Goal: Task Accomplishment & Management: Complete application form

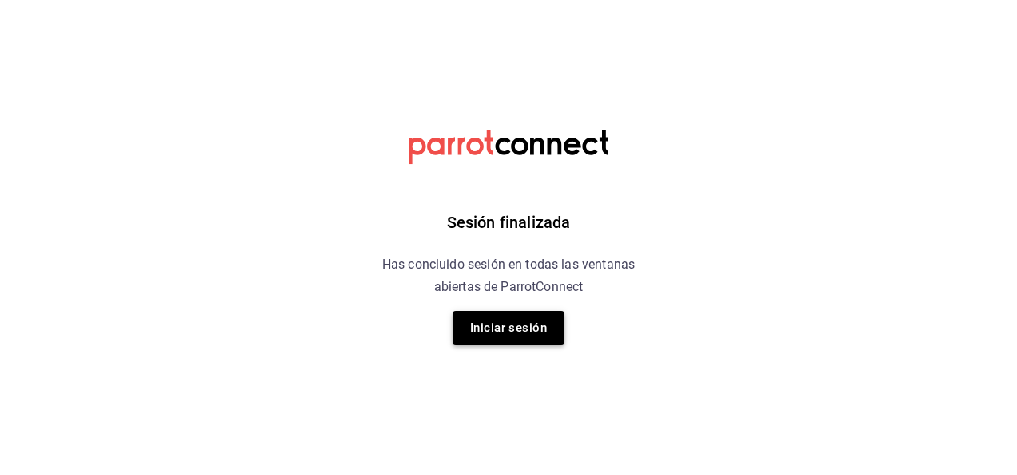
click at [500, 323] on button "Iniciar sesión" at bounding box center [508, 328] width 112 height 34
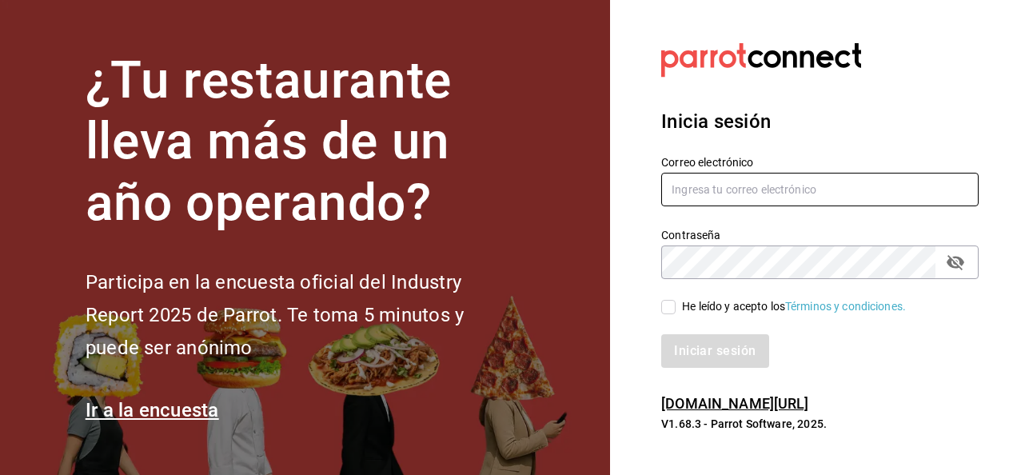
type input "zoe.casas@grupocosteno.com"
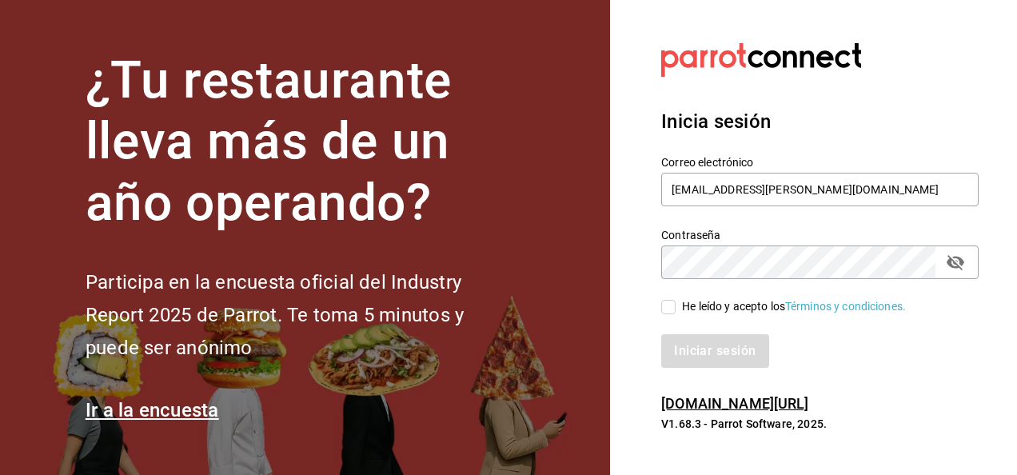
click at [663, 294] on div "He leído y acepto los Términos y condiciones." at bounding box center [810, 297] width 337 height 37
click at [667, 305] on input "He leído y acepto los Términos y condiciones." at bounding box center [668, 307] width 14 height 14
checkbox input "true"
click at [684, 345] on button "Iniciar sesión" at bounding box center [715, 351] width 109 height 34
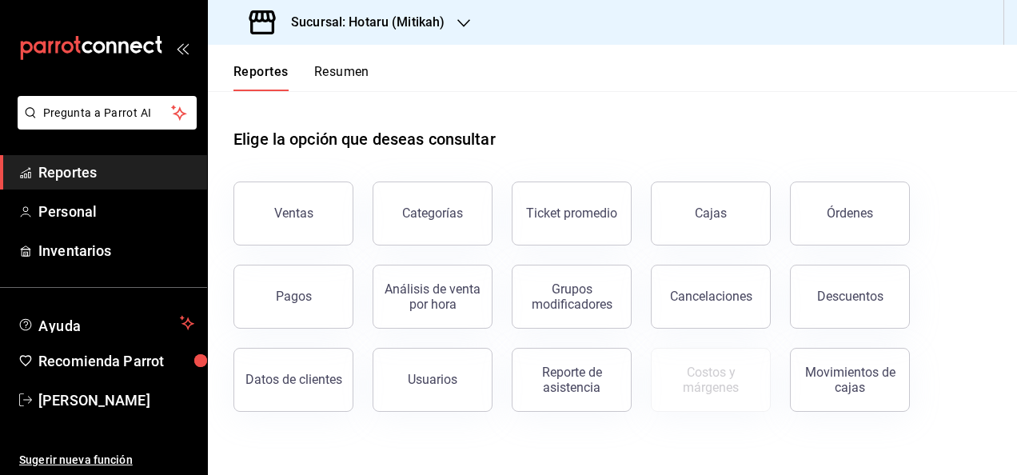
click at [390, 23] on h3 "Sucursal: Hotaru (Mitikah)" at bounding box center [361, 22] width 166 height 19
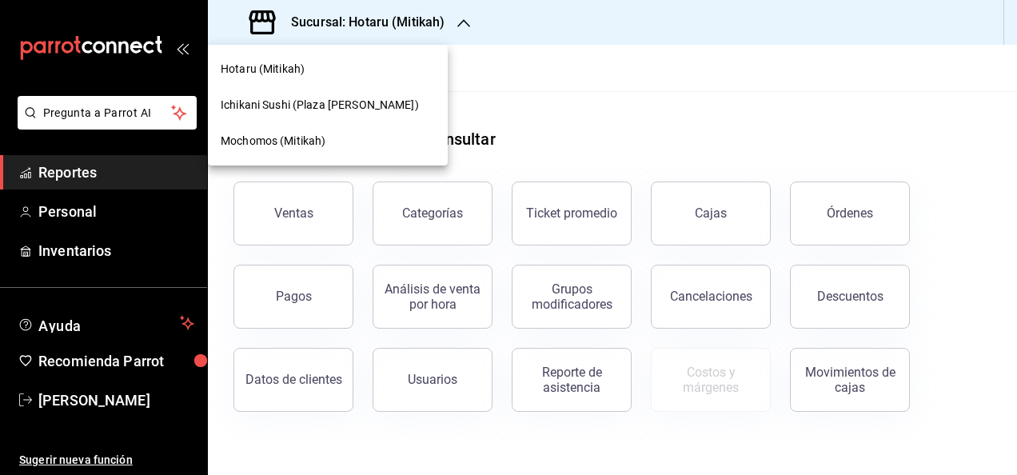
click at [333, 137] on div "Mochomos (Mitikah)" at bounding box center [328, 141] width 214 height 17
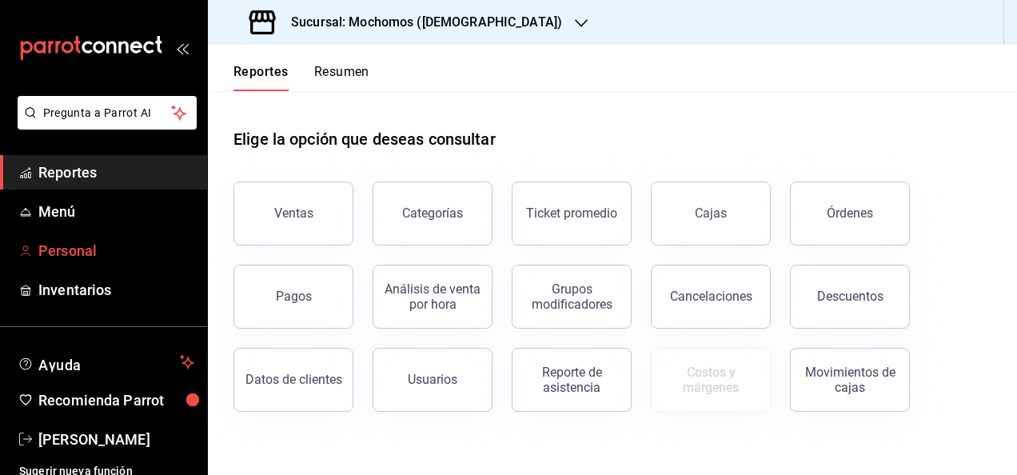
click at [109, 250] on span "Personal" at bounding box center [116, 251] width 156 height 22
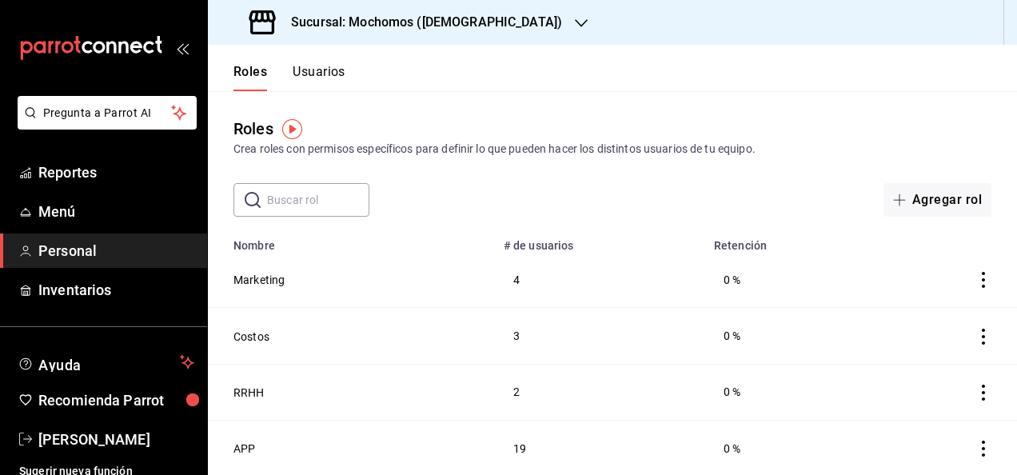
click at [352, 195] on input "text" at bounding box center [318, 200] width 102 height 32
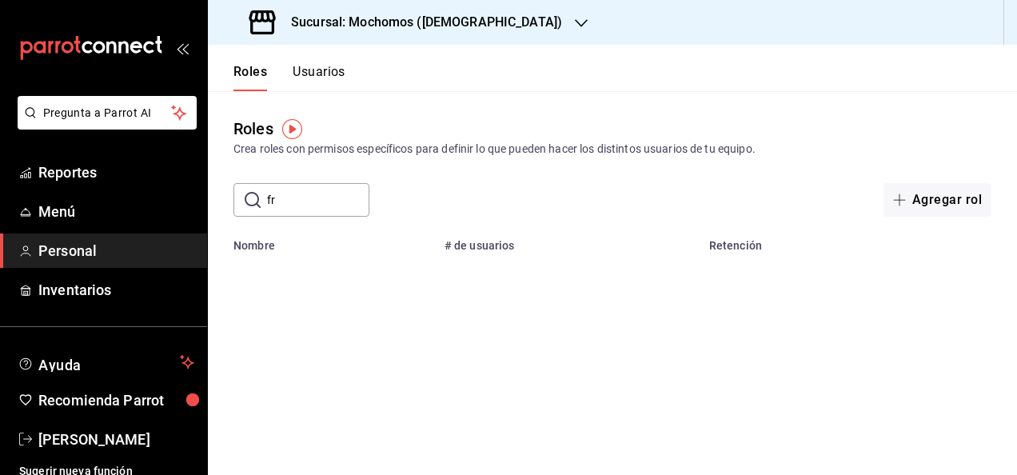
type input "f"
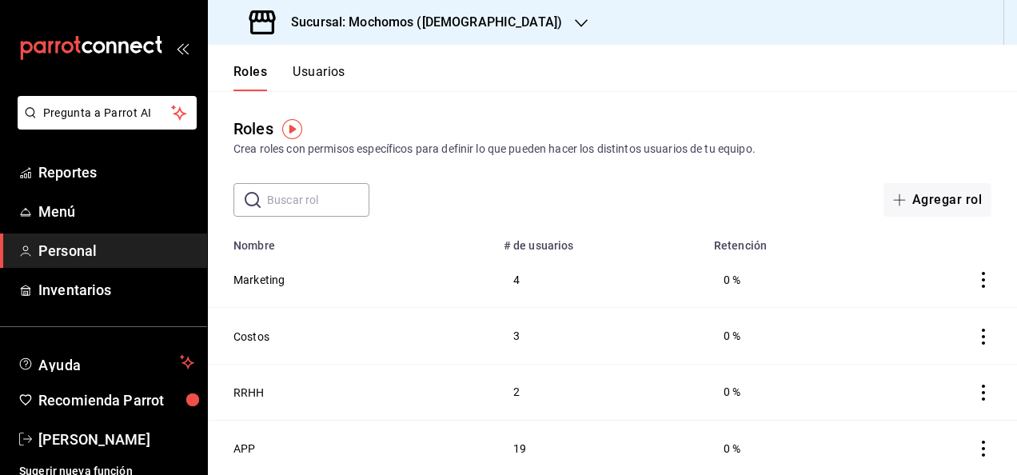
click at [333, 70] on button "Usuarios" at bounding box center [319, 77] width 53 height 27
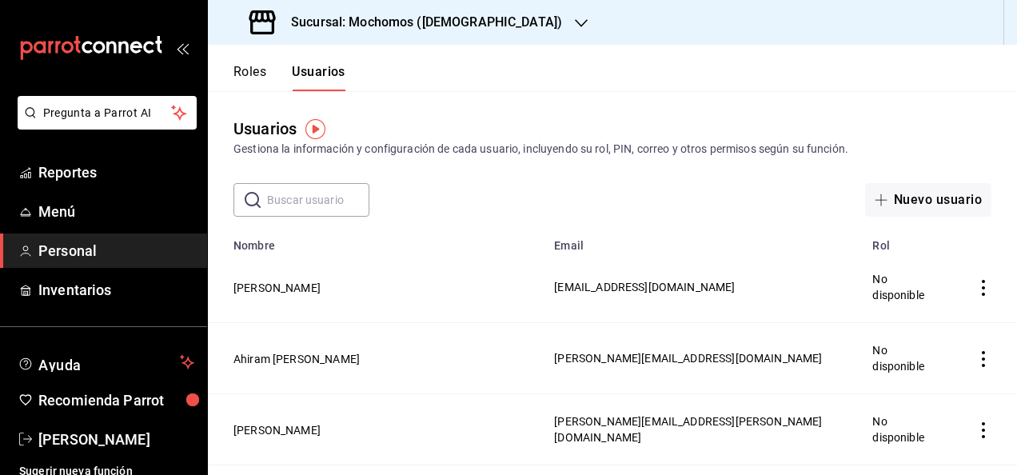
click at [341, 198] on input "text" at bounding box center [318, 200] width 102 height 32
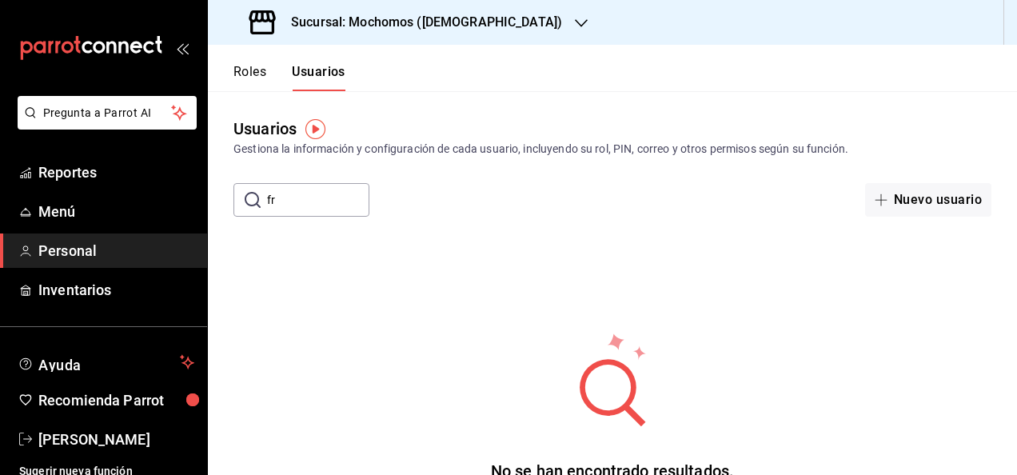
type input "f"
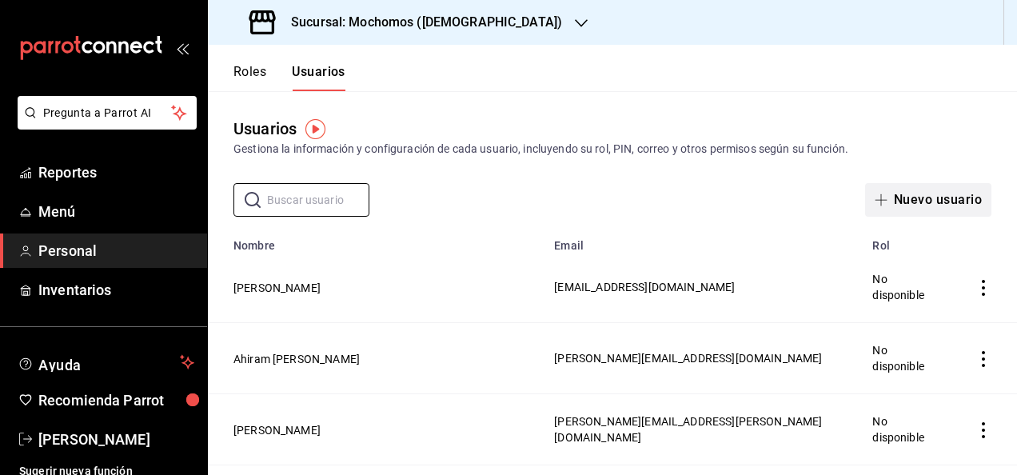
click at [880, 200] on span "button" at bounding box center [884, 199] width 19 height 13
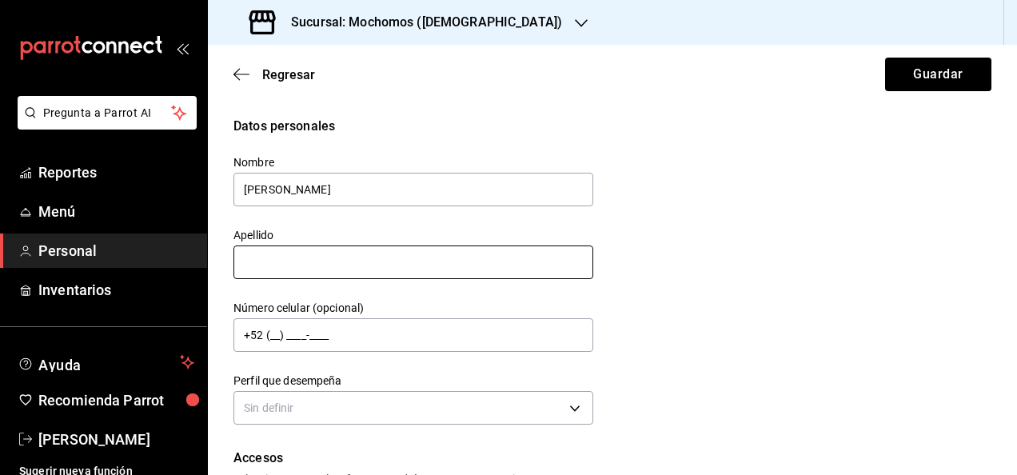
type input "[PERSON_NAME]"
click at [564, 254] on input "text" at bounding box center [413, 262] width 360 height 34
type input "V"
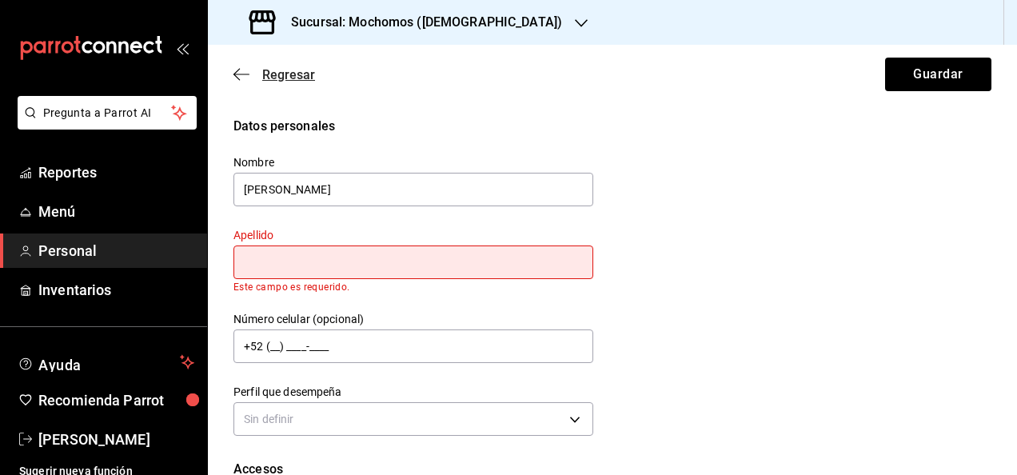
click at [235, 76] on icon "button" at bounding box center [236, 75] width 6 height 12
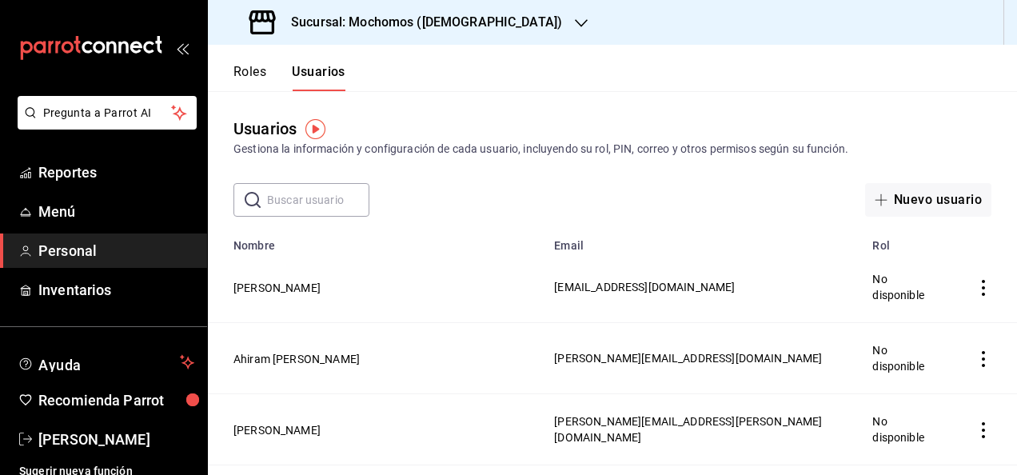
click at [325, 198] on input "text" at bounding box center [318, 200] width 102 height 32
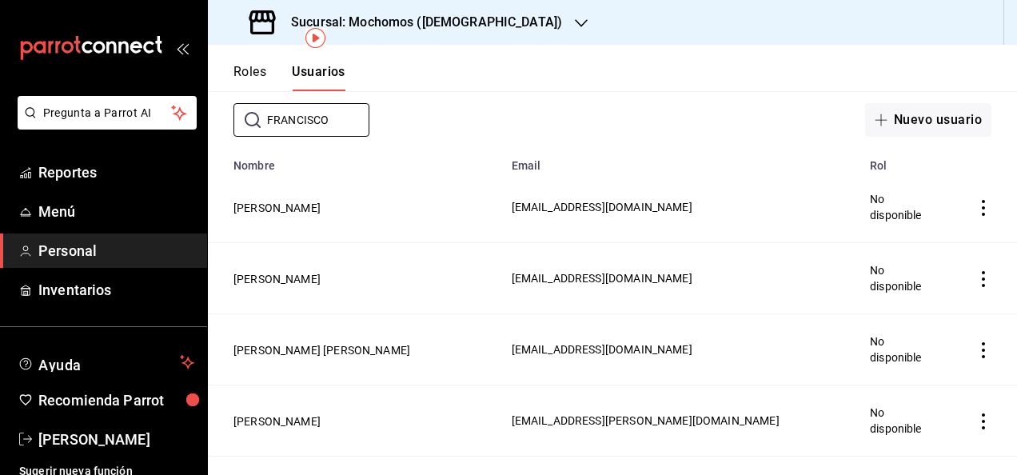
scroll to position [160, 0]
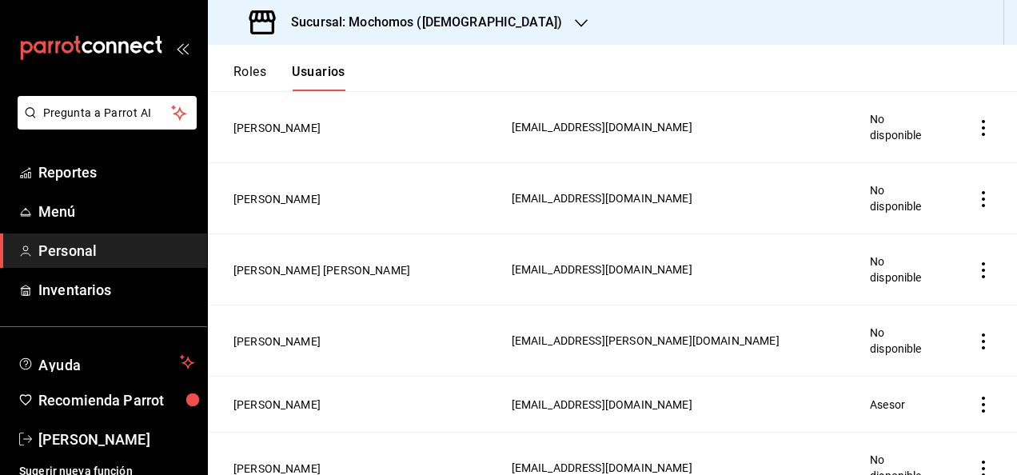
type input "FRANCISCO"
click at [321, 396] on button "[PERSON_NAME]" at bounding box center [276, 404] width 87 height 16
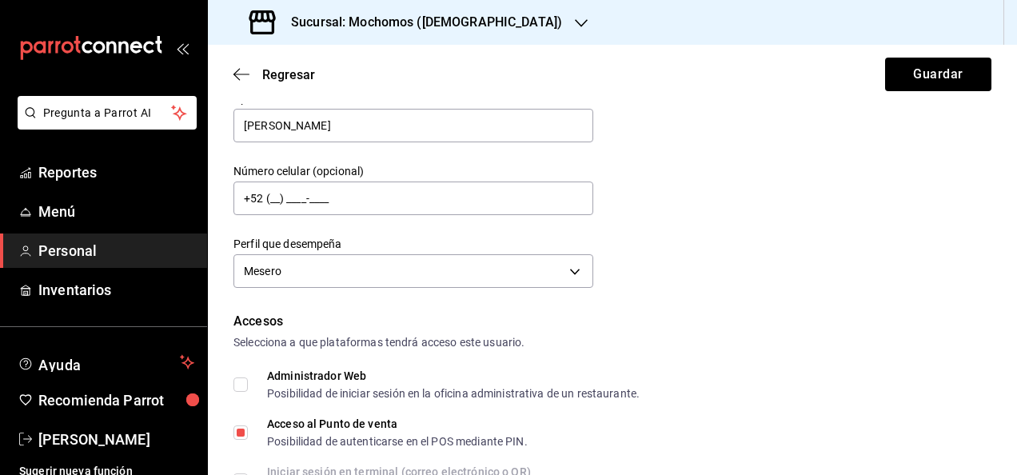
scroll to position [87, 0]
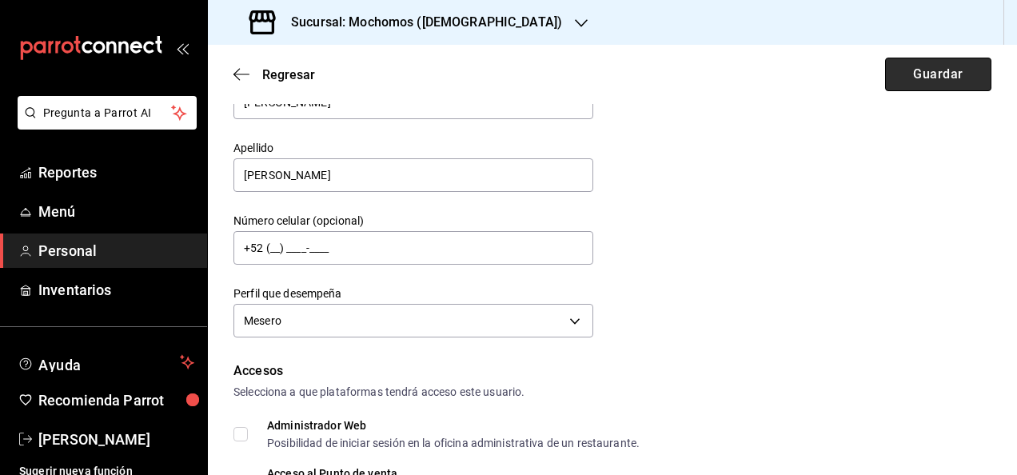
click at [887, 85] on button "Guardar" at bounding box center [938, 75] width 106 height 34
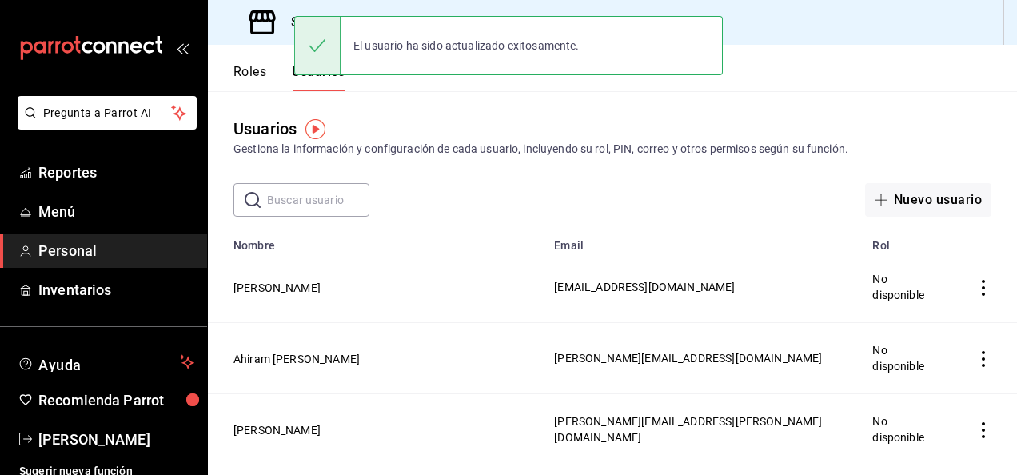
click at [305, 203] on input "text" at bounding box center [318, 200] width 102 height 32
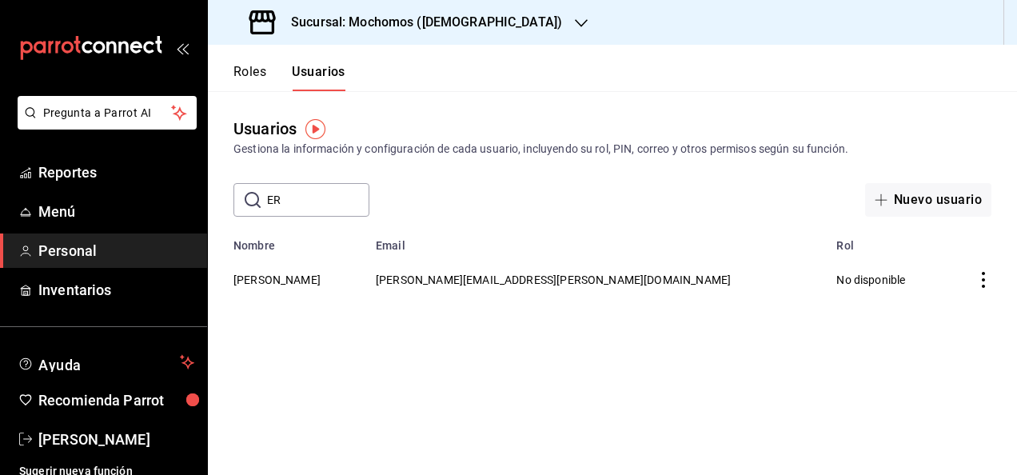
type input "E"
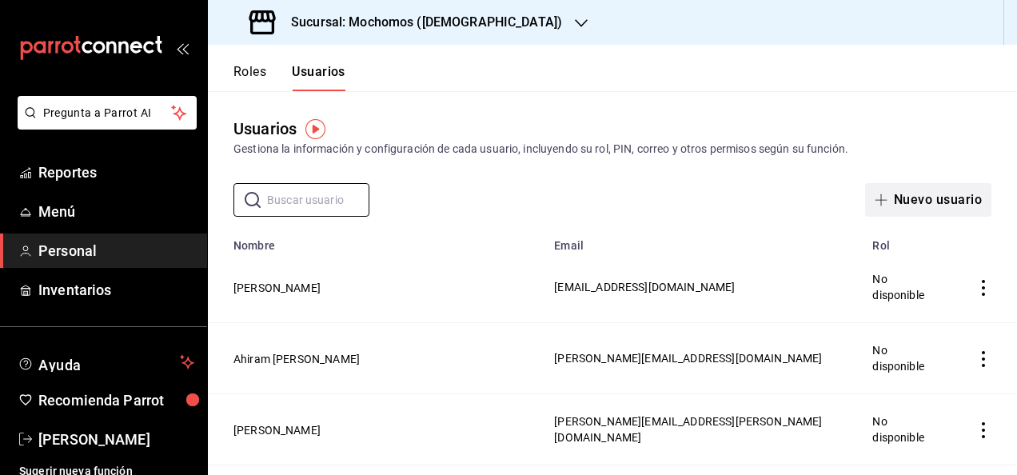
click at [875, 208] on button "Nuevo usuario" at bounding box center [928, 200] width 126 height 34
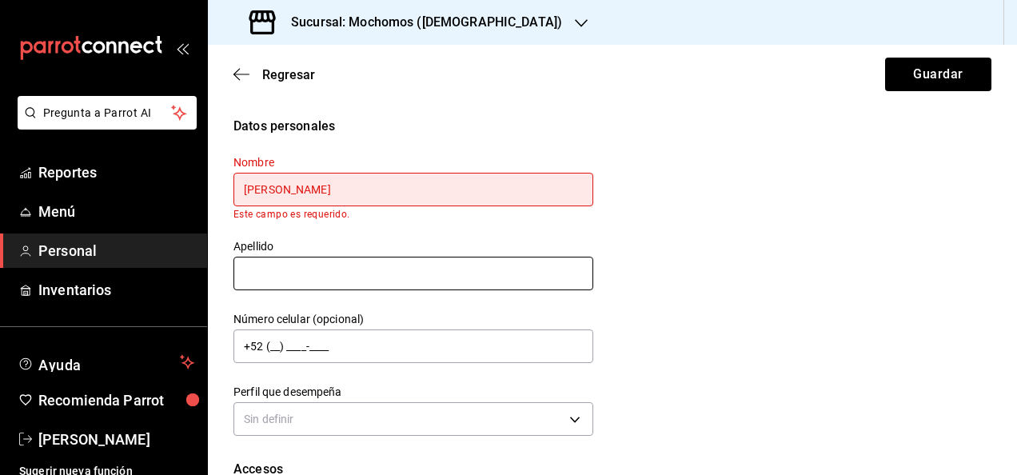
type input "[PERSON_NAME]"
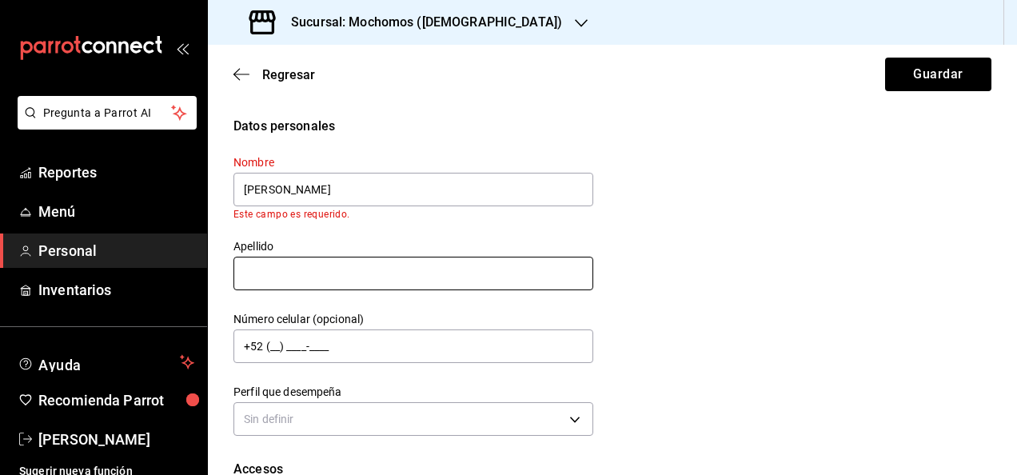
click at [486, 265] on input "text" at bounding box center [413, 274] width 360 height 34
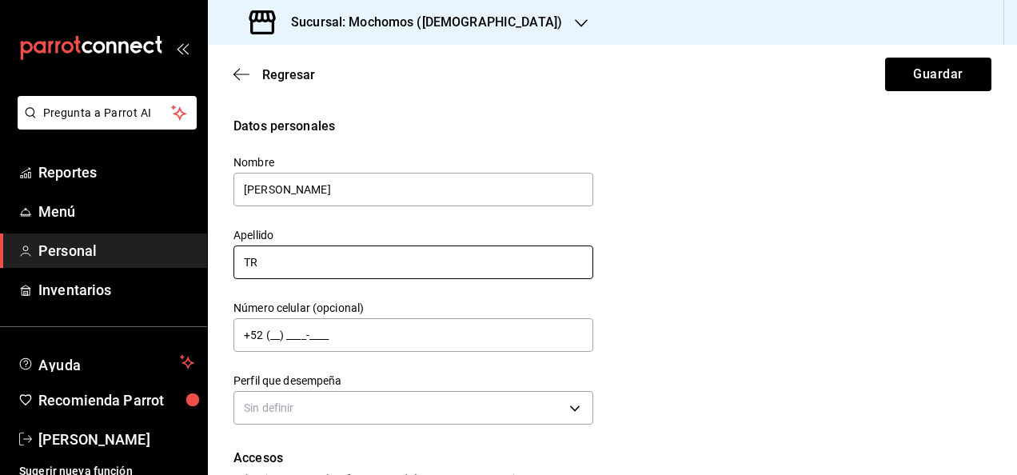
type input "T"
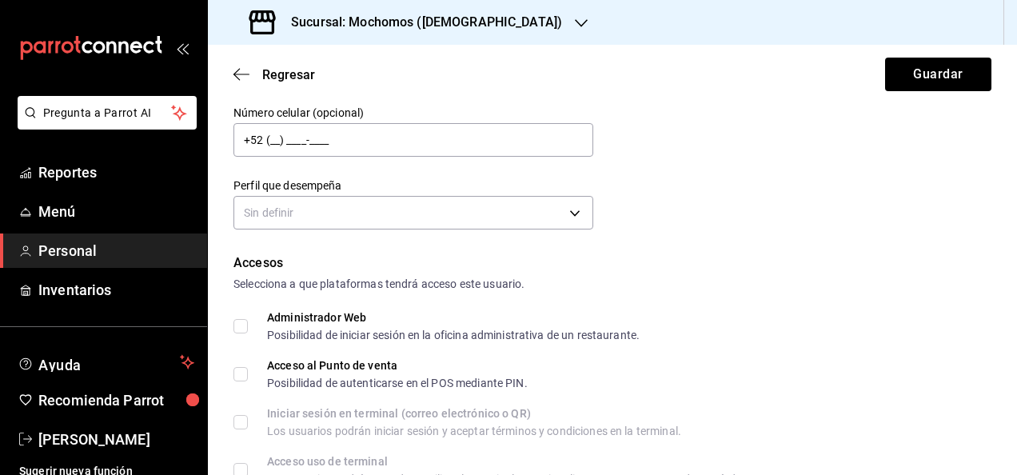
scroll to position [240, 0]
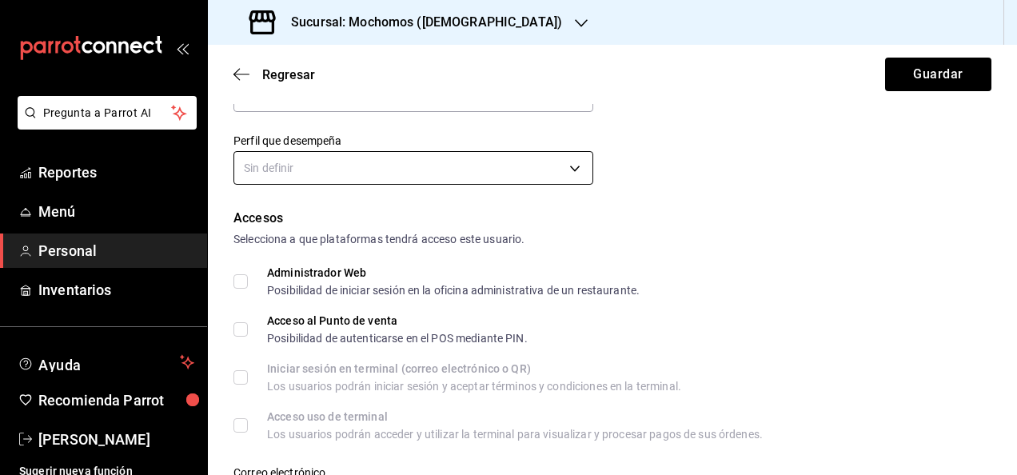
type input "[PERSON_NAME]"
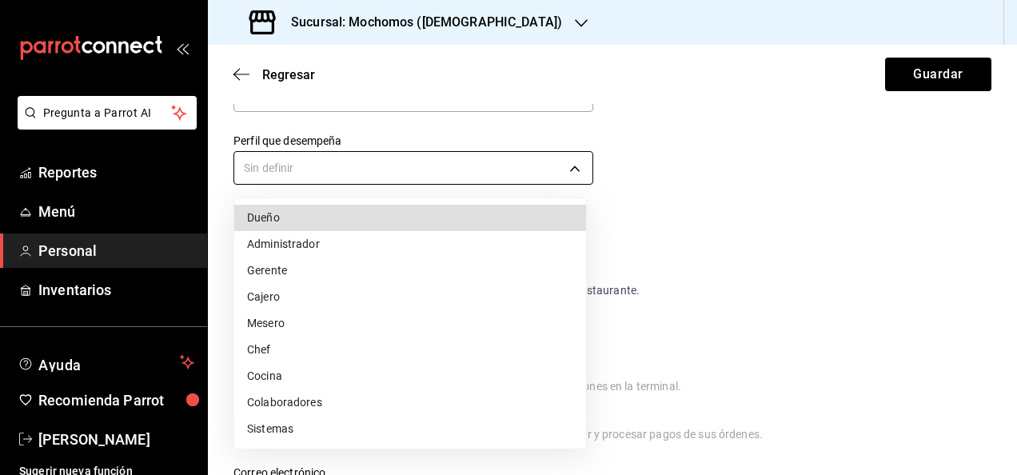
click at [542, 169] on body "Pregunta a Parrot AI Reportes Menú Personal Inventarios Ayuda Recomienda Parrot…" at bounding box center [508, 237] width 1017 height 475
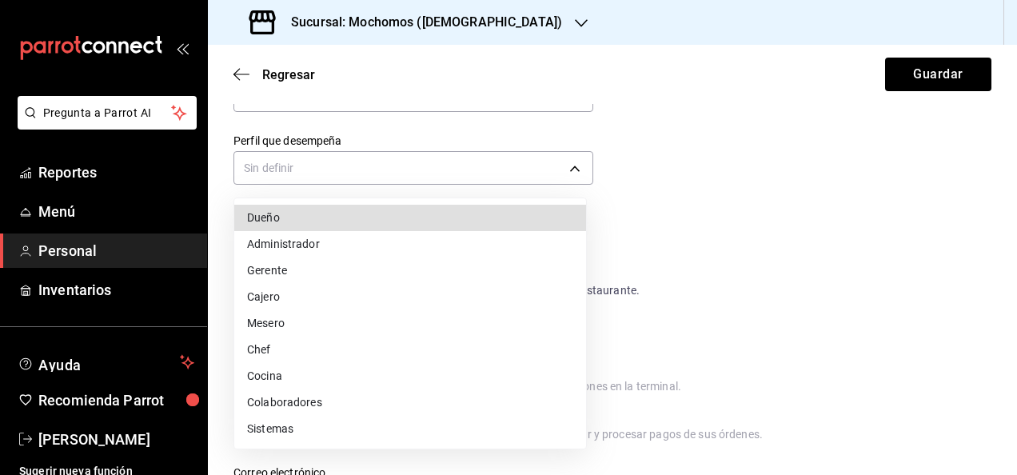
click at [285, 330] on li "Mesero" at bounding box center [410, 323] width 352 height 26
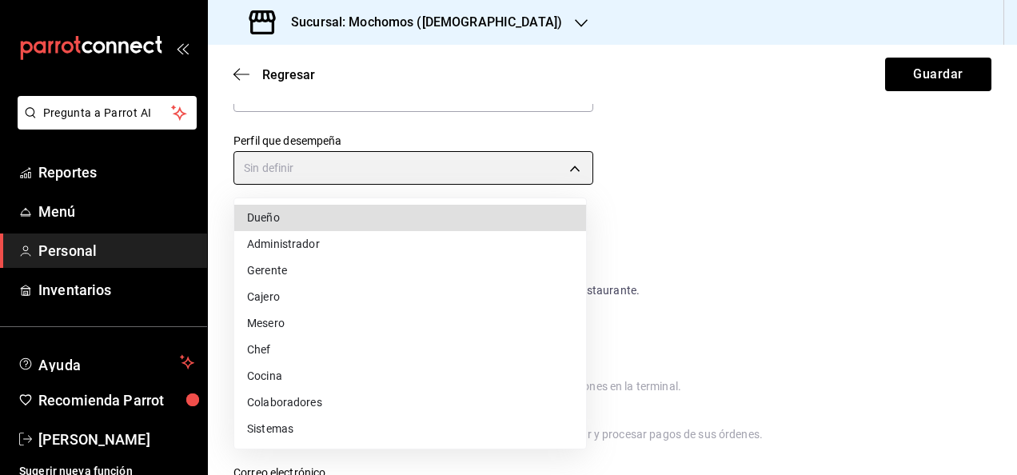
type input "WAITER"
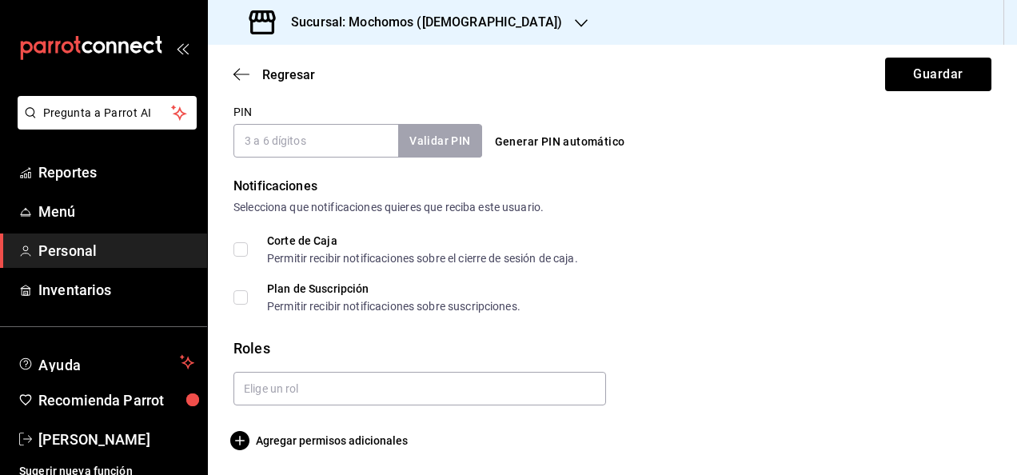
scroll to position [755, 0]
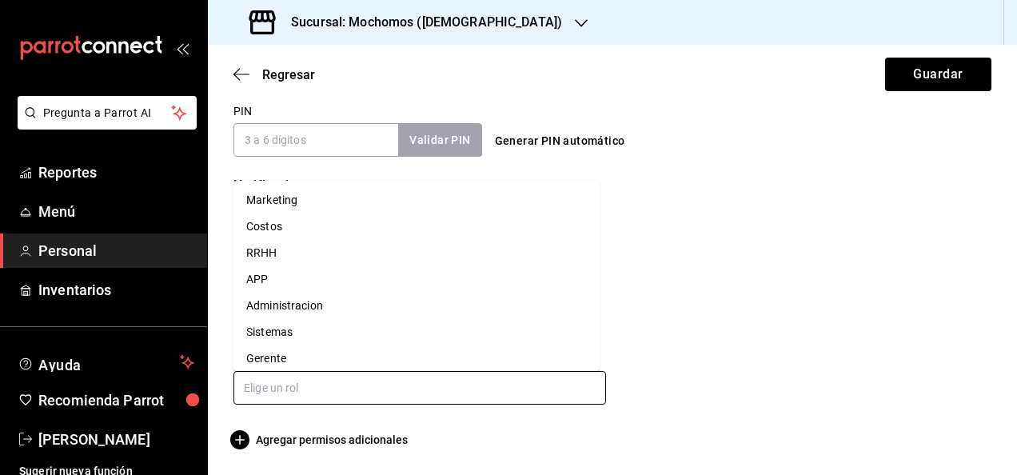
click at [406, 385] on input "text" at bounding box center [419, 388] width 373 height 34
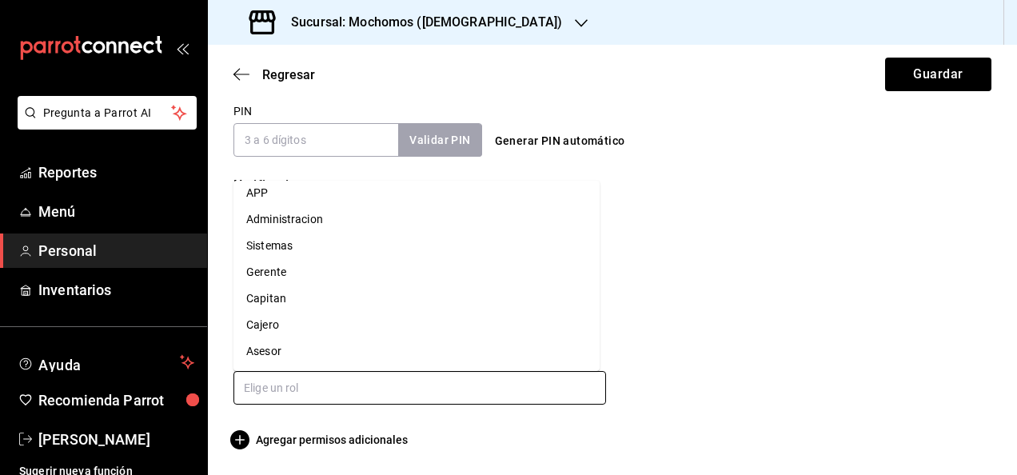
drag, startPoint x: 306, startPoint y: 363, endPoint x: 299, endPoint y: 357, distance: 9.6
click at [299, 357] on li "Asesor" at bounding box center [416, 351] width 366 height 26
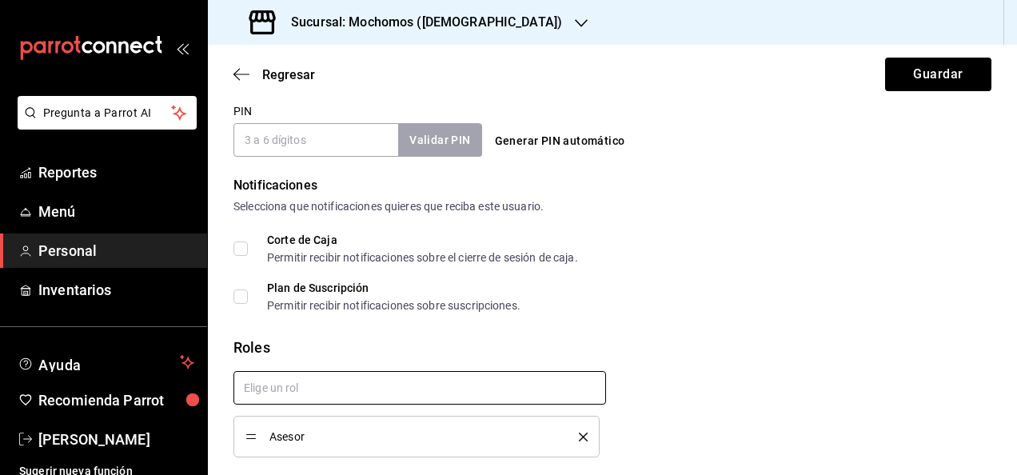
checkbox input "true"
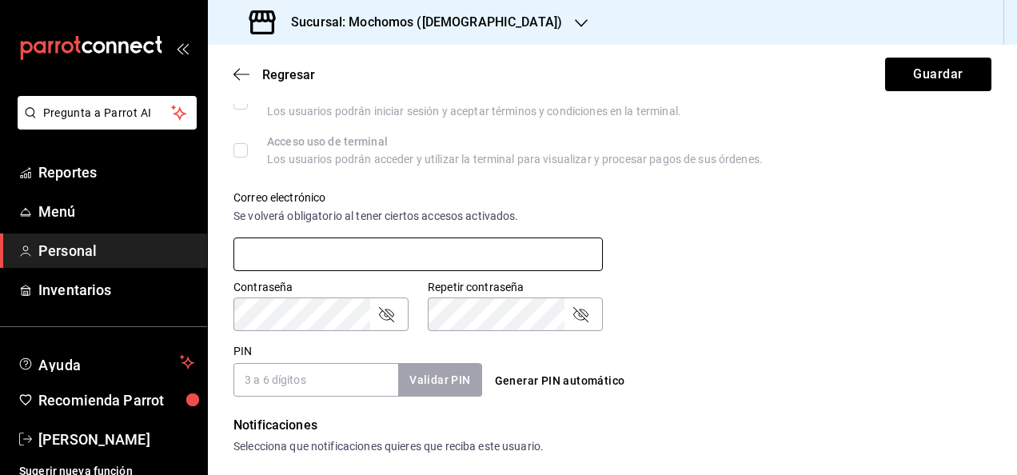
scroll to position [675, 0]
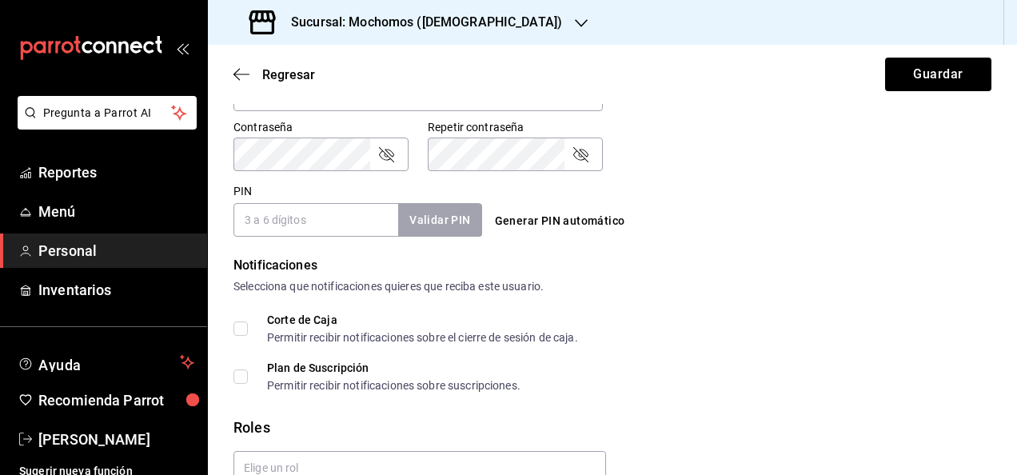
click at [331, 217] on input "PIN" at bounding box center [315, 220] width 165 height 34
type input "2378"
click at [430, 229] on button "Validar PIN" at bounding box center [438, 220] width 85 height 34
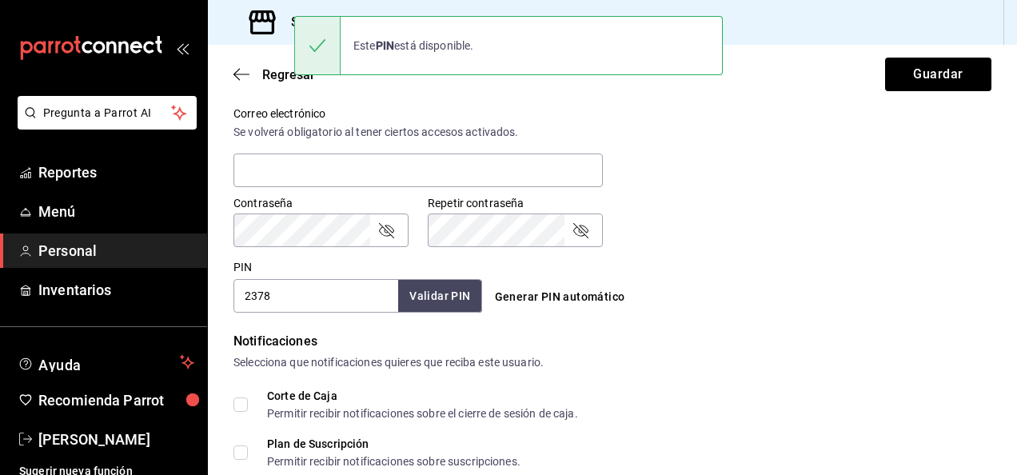
scroll to position [647, 0]
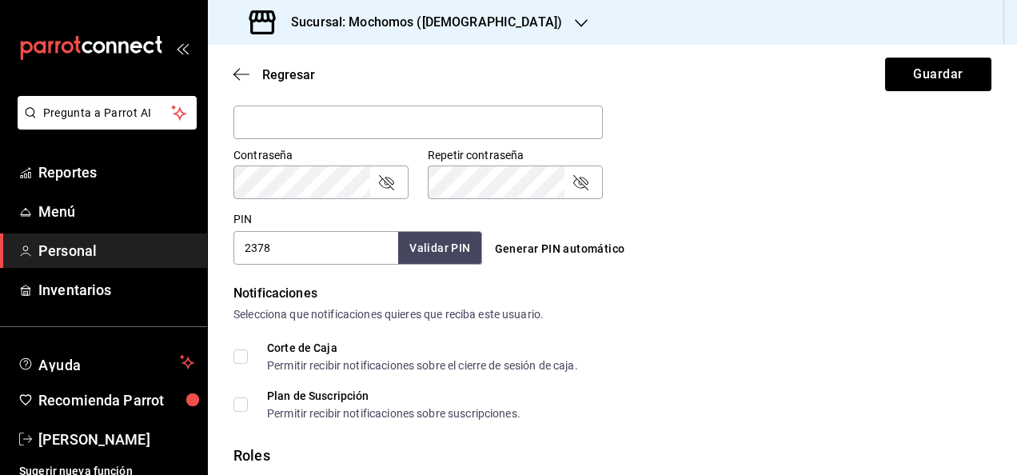
click at [847, 137] on div "Contraseña Contraseña Repetir contraseña Repetir contraseña" at bounding box center [602, 164] width 777 height 70
click at [970, 72] on button "Guardar" at bounding box center [938, 75] width 106 height 34
